Goal: Transaction & Acquisition: Book appointment/travel/reservation

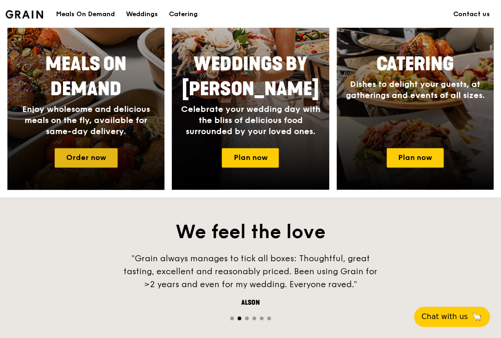
scroll to position [463, 0]
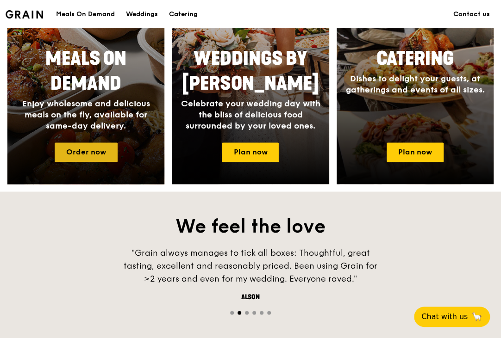
click at [89, 154] on link "Order now" at bounding box center [86, 151] width 63 height 19
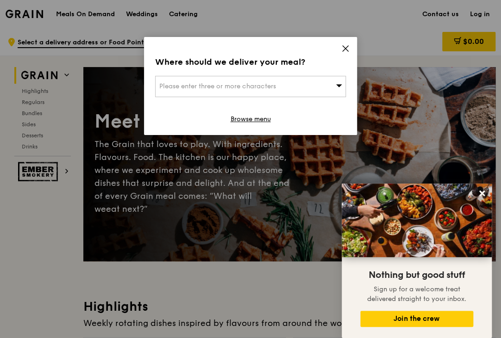
click at [263, 87] on span "Please enter three or more characters" at bounding box center [217, 86] width 117 height 8
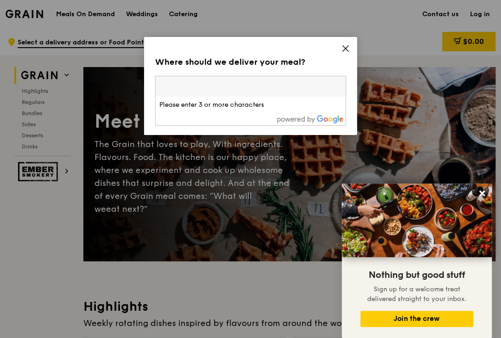
click at [242, 86] on input "search" at bounding box center [250, 86] width 190 height 20
click at [235, 88] on input "search" at bounding box center [250, 86] width 190 height 20
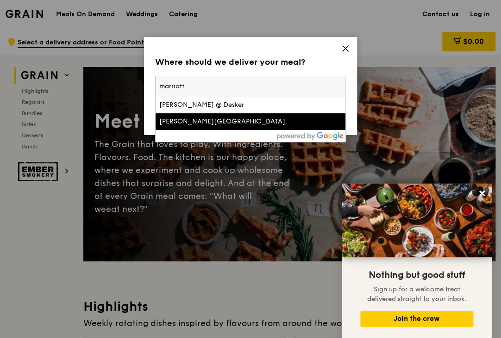
type input "marriott"
click at [225, 125] on div "[PERSON_NAME][GEOGRAPHIC_DATA]" at bounding box center [227, 121] width 137 height 9
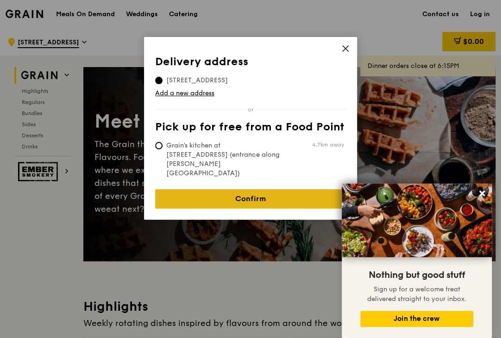
click at [265, 189] on link "Confirm" at bounding box center [250, 198] width 191 height 19
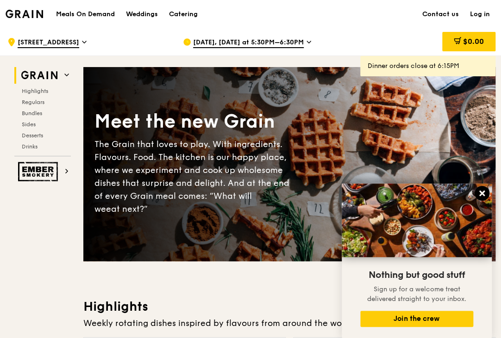
click at [482, 194] on icon at bounding box center [482, 194] width 6 height 6
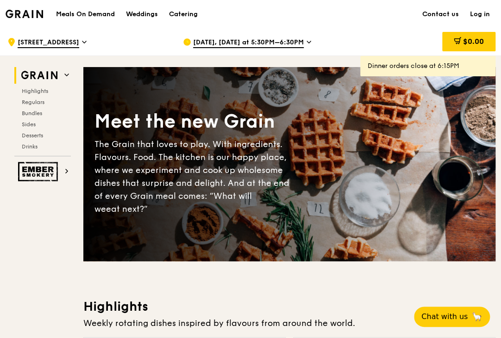
click at [265, 40] on span "[DATE], [DATE] at 5:30PM–6:30PM" at bounding box center [248, 43] width 111 height 10
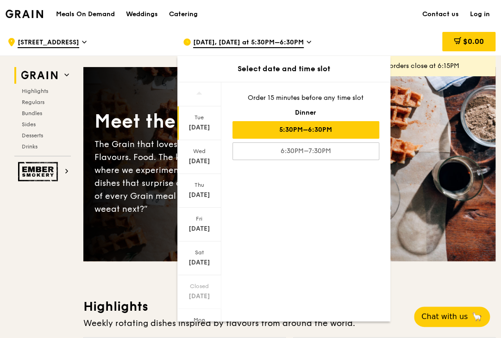
click at [339, 38] on div "[DATE], [DATE] at 5:30PM–6:30PM" at bounding box center [263, 42] width 161 height 28
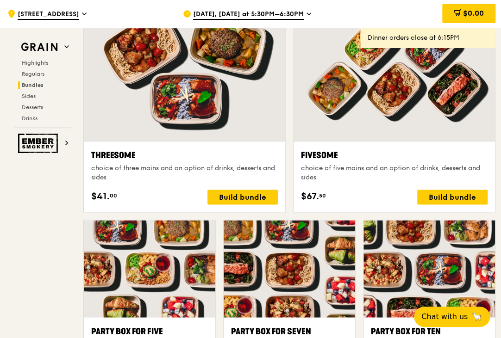
scroll to position [1758, 0]
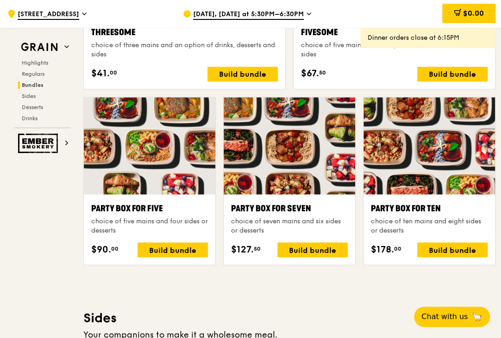
click at [13, 235] on div "Grain Highlights Regulars Bundles Sides Desserts Drinks Ember Smokery Meet the …" at bounding box center [250, 204] width 489 height 3812
click at [413, 202] on div "Party Box for Ten" at bounding box center [429, 208] width 117 height 13
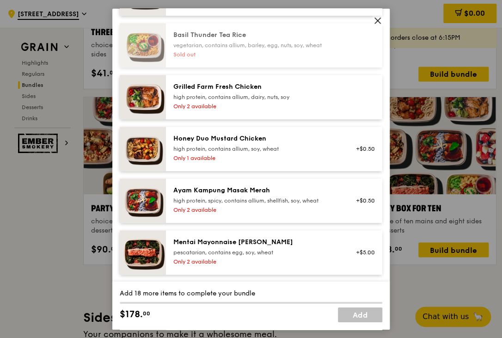
scroll to position [463, 0]
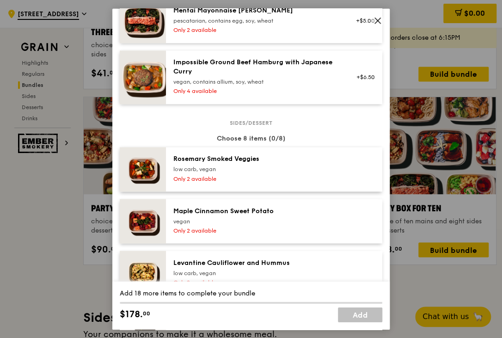
click at [383, 19] on span at bounding box center [377, 20] width 13 height 13
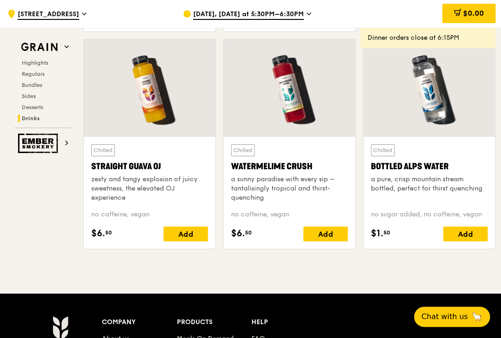
scroll to position [3700, 0]
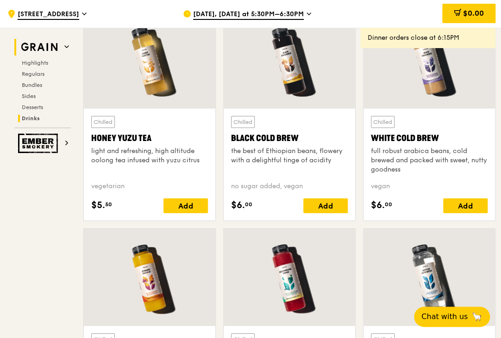
click at [66, 46] on icon at bounding box center [66, 46] width 5 height 5
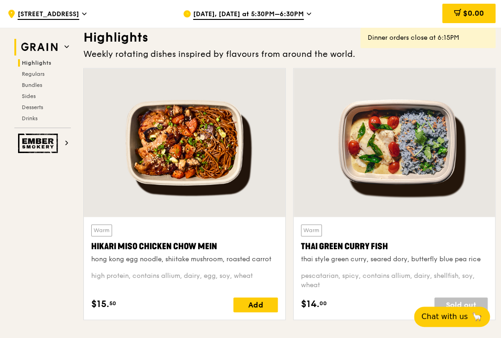
scroll to position [261, 0]
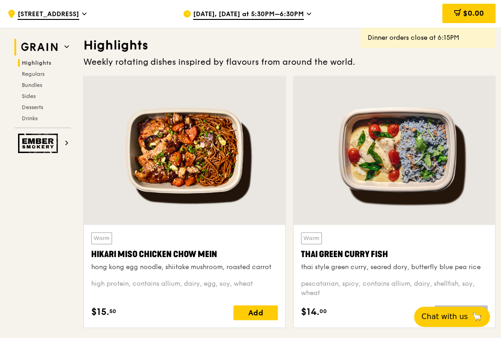
click at [66, 46] on icon at bounding box center [66, 46] width 5 height 5
click at [54, 18] on span "[STREET_ADDRESS]" at bounding box center [49, 15] width 62 height 10
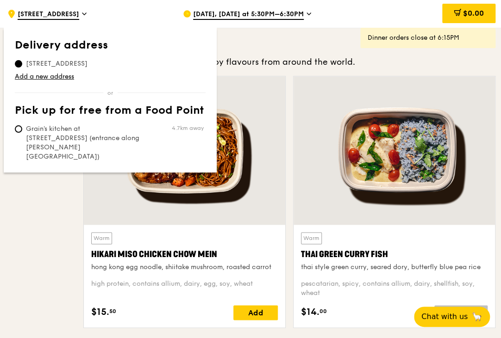
click at [54, 18] on span "[STREET_ADDRESS]" at bounding box center [49, 15] width 62 height 10
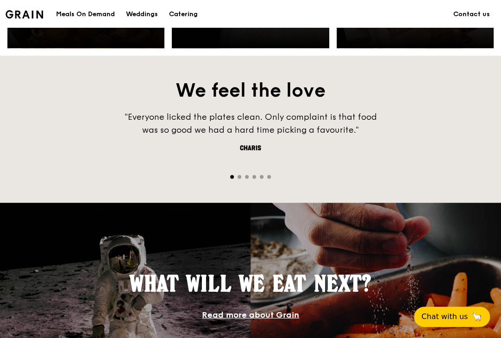
scroll to position [463, 0]
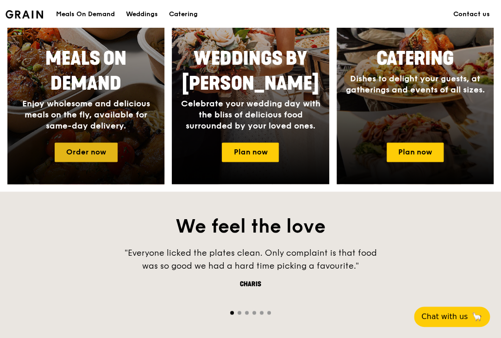
click at [102, 151] on link "Order now" at bounding box center [86, 151] width 63 height 19
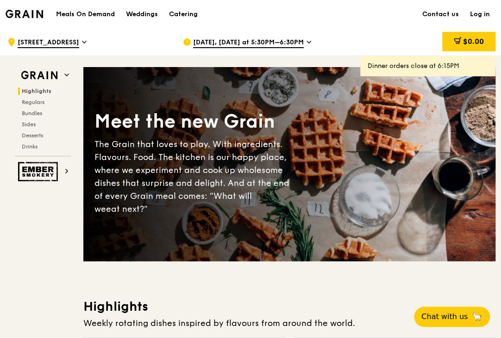
click at [102, 14] on h1 "Meals On Demand" at bounding box center [85, 14] width 59 height 9
click at [185, 10] on div "Catering" at bounding box center [183, 14] width 29 height 28
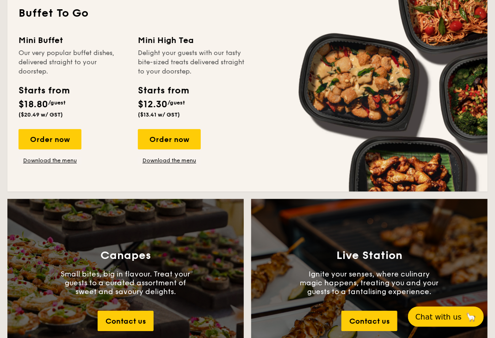
scroll to position [694, 0]
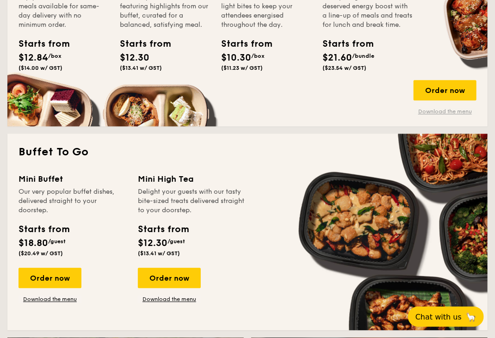
click at [451, 111] on link "Download the menu" at bounding box center [445, 111] width 63 height 7
click at [424, 93] on div "Order now" at bounding box center [445, 90] width 63 height 20
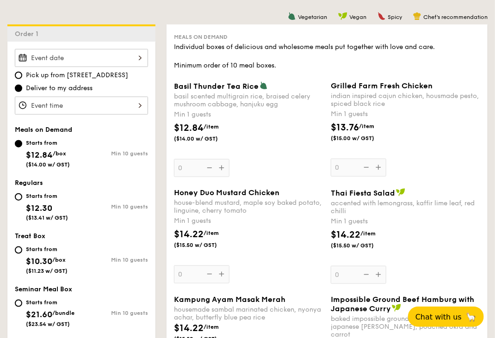
scroll to position [190, 0]
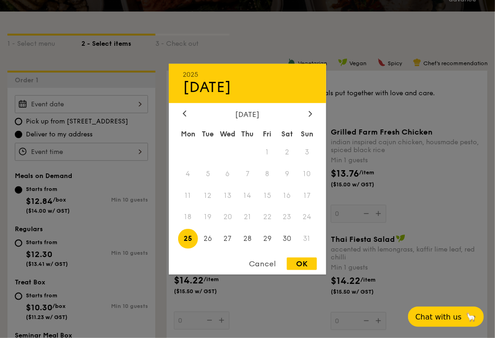
click at [104, 98] on div "2025 Aug [DATE] Tue Wed Thu Fri Sat Sun 1 2 3 4 5 6 7 8 9 10 11 12 13 14 15 16 …" at bounding box center [81, 104] width 133 height 18
click at [307, 111] on div at bounding box center [310, 114] width 8 height 9
click at [262, 146] on span "5" at bounding box center [267, 152] width 20 height 20
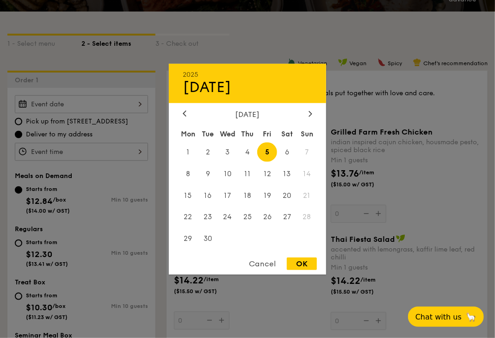
click at [303, 266] on div "OK" at bounding box center [302, 264] width 30 height 12
type input "Sep 05, 2025"
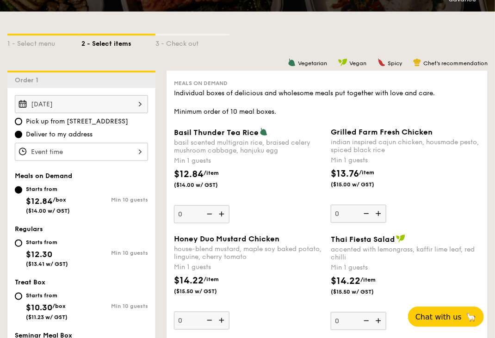
scroll to position [144, 0]
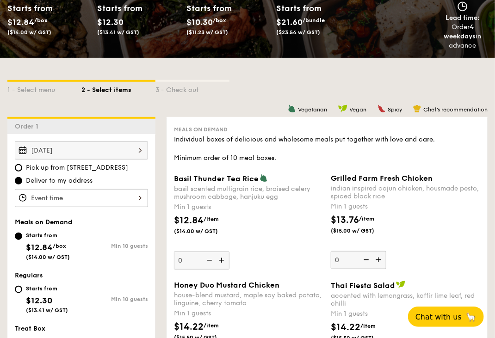
click at [303, 113] on div "Vegetarian Vegan Spicy Chef's recommendation" at bounding box center [327, 109] width 321 height 9
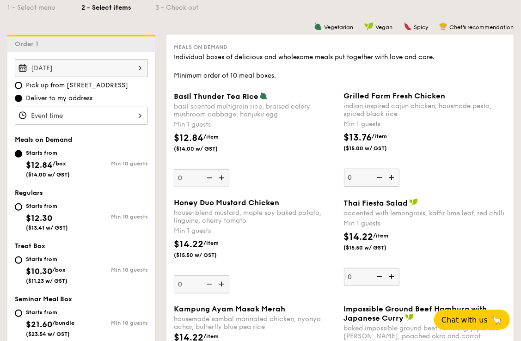
scroll to position [139, 0]
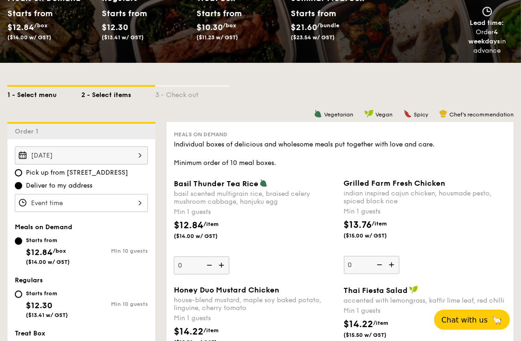
click at [47, 95] on div "1 - Select menu" at bounding box center [44, 93] width 74 height 13
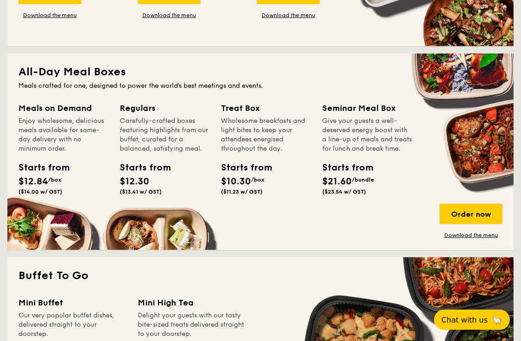
scroll to position [555, 0]
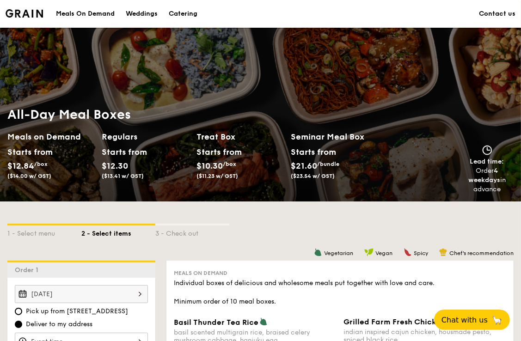
click at [82, 16] on div "Meals On Demand" at bounding box center [85, 14] width 59 height 28
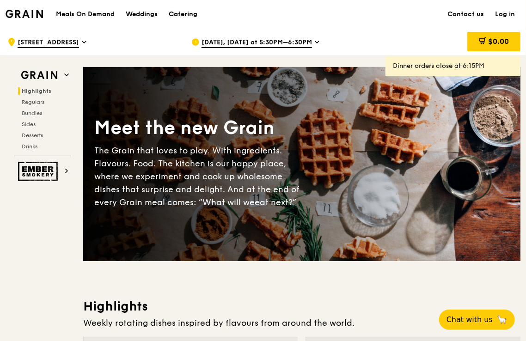
click at [184, 12] on div "Catering" at bounding box center [183, 14] width 29 height 28
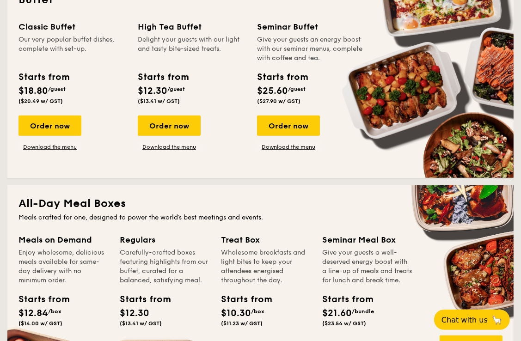
scroll to position [555, 0]
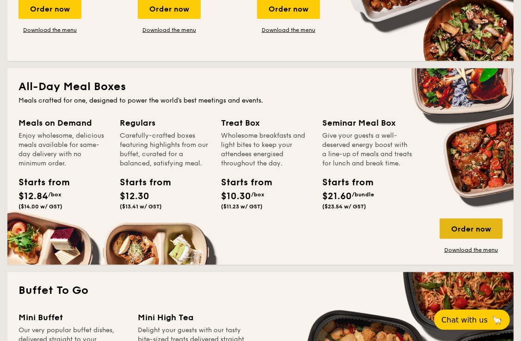
click at [468, 231] on div "Order now" at bounding box center [471, 229] width 63 height 20
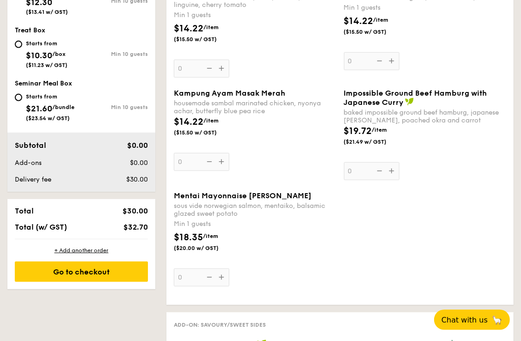
scroll to position [463, 0]
